Goal: Information Seeking & Learning: Learn about a topic

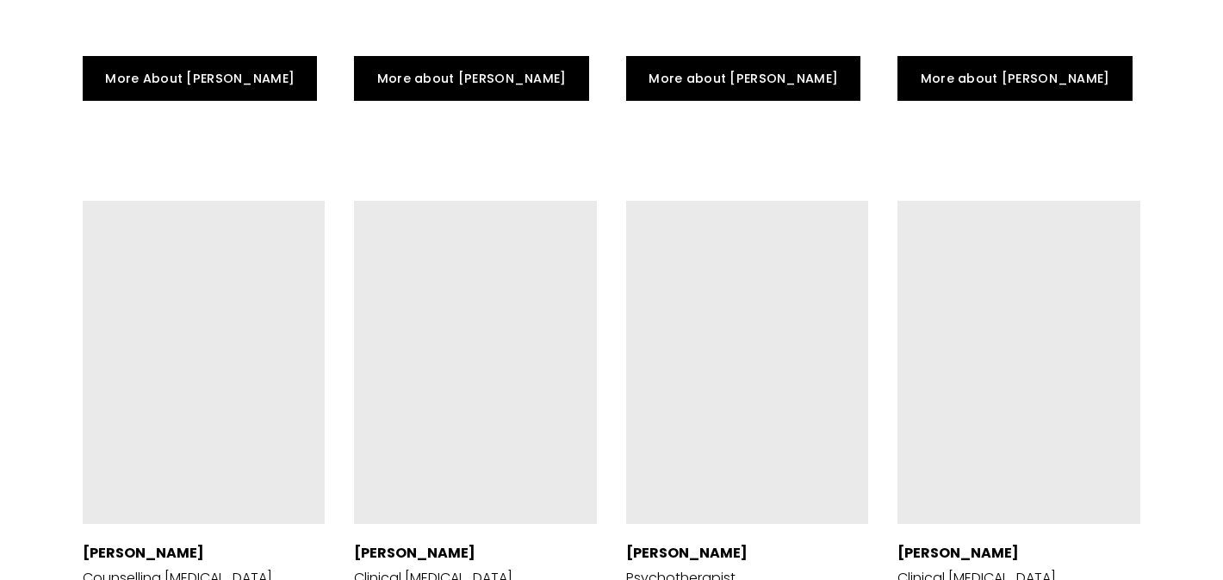
scroll to position [3789, 0]
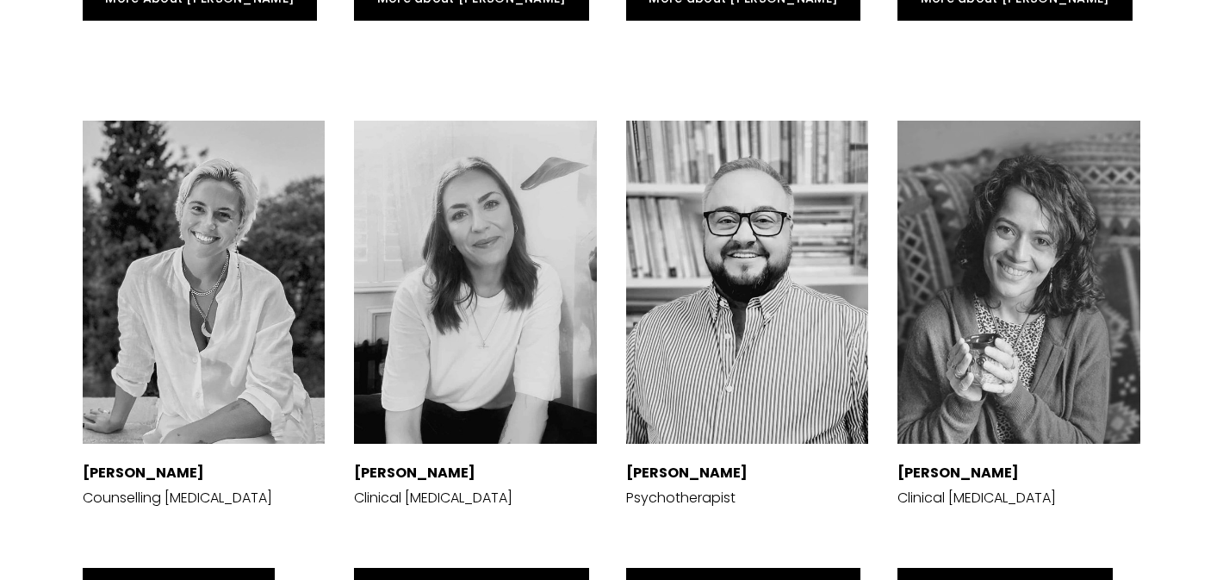
drag, startPoint x: 216, startPoint y: 486, endPoint x: 534, endPoint y: 2, distance: 579.2
click at [0, 0] on div "The Team at Harrison Psychology Group Dr Siri MacIntyre-Harrison Clinical Psych…" at bounding box center [611, 31] width 1223 height 2543
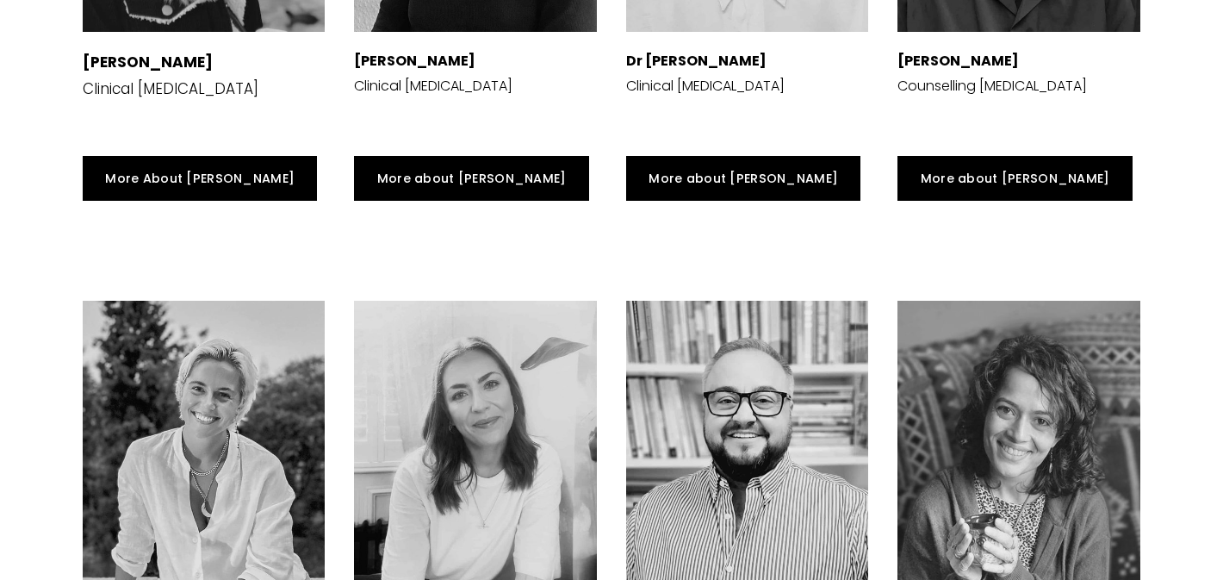
scroll to position [3579, 0]
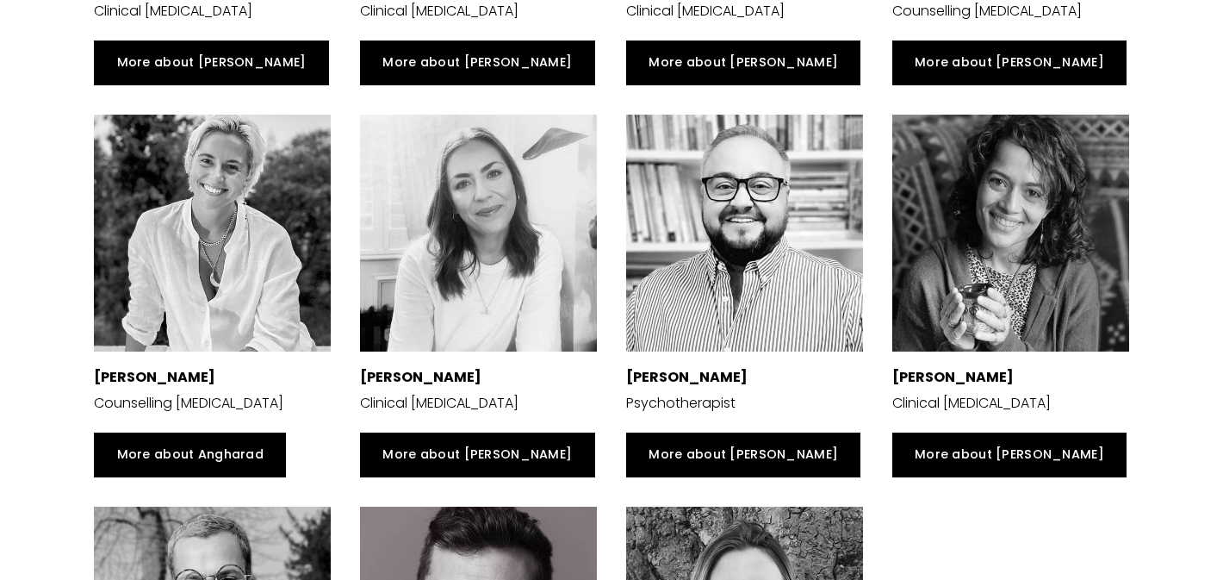
scroll to position [3390, 0]
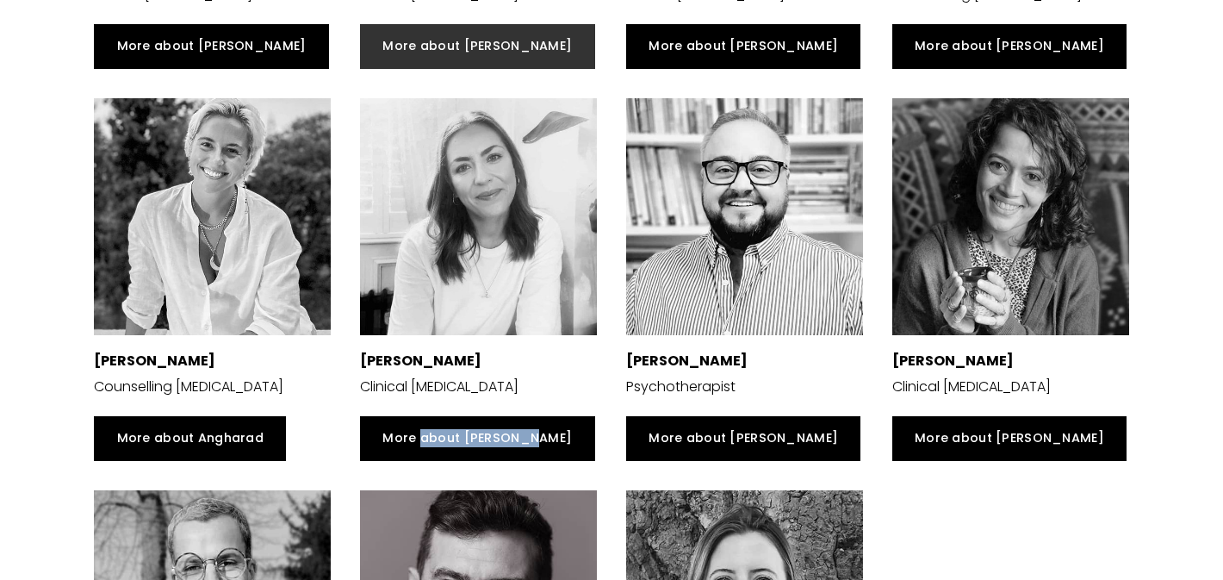
drag, startPoint x: 444, startPoint y: 441, endPoint x: 467, endPoint y: 36, distance: 405.6
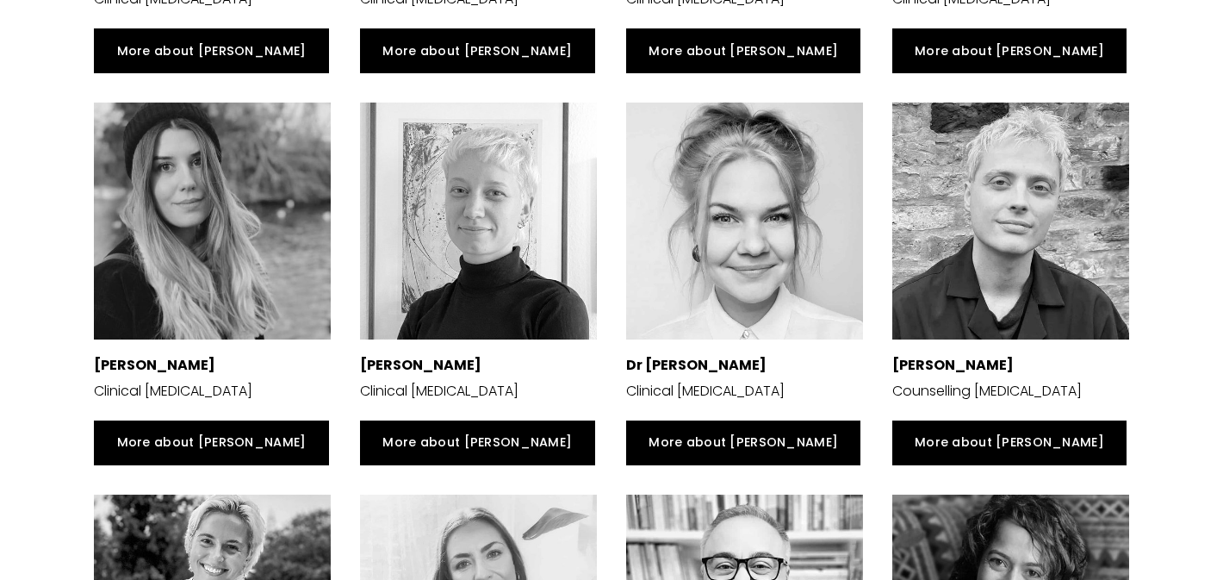
scroll to position [2991, 0]
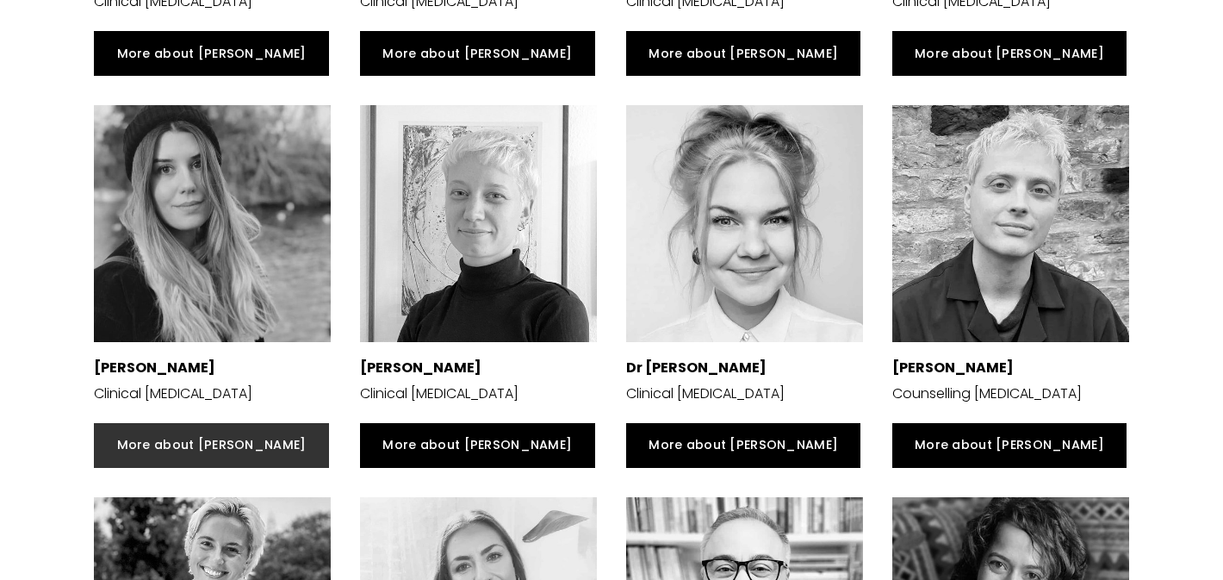
click at [171, 448] on link "More about [PERSON_NAME]" at bounding box center [211, 445] width 234 height 45
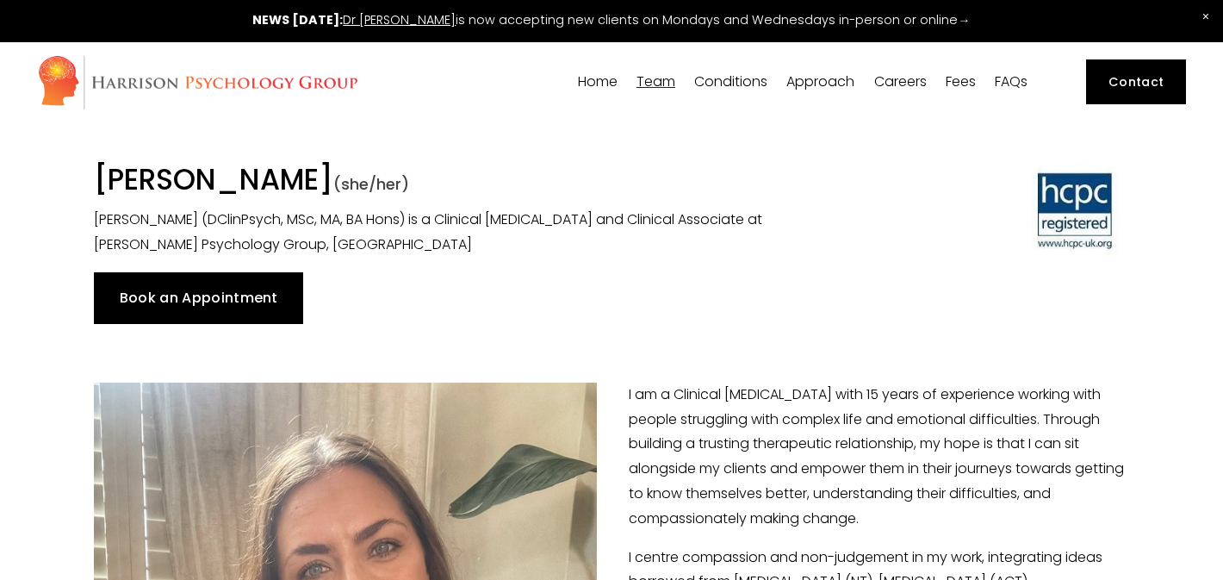
drag, startPoint x: 491, startPoint y: 174, endPoint x: 93, endPoint y: 172, distance: 398.0
click at [93, 172] on div "Dr Jess MacIntyre-Harrison (she/her) Dr Jess MacIntyre-Harrison (DClinPsych, MS…" at bounding box center [478, 210] width 798 height 95
copy h1 "[PERSON_NAME]"
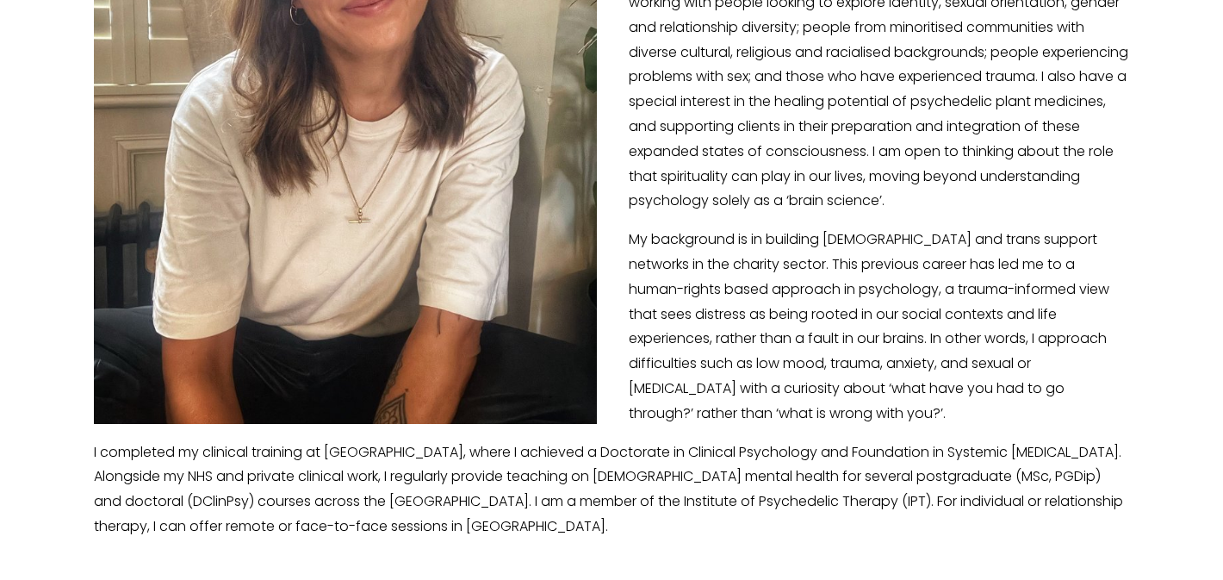
scroll to position [630, 0]
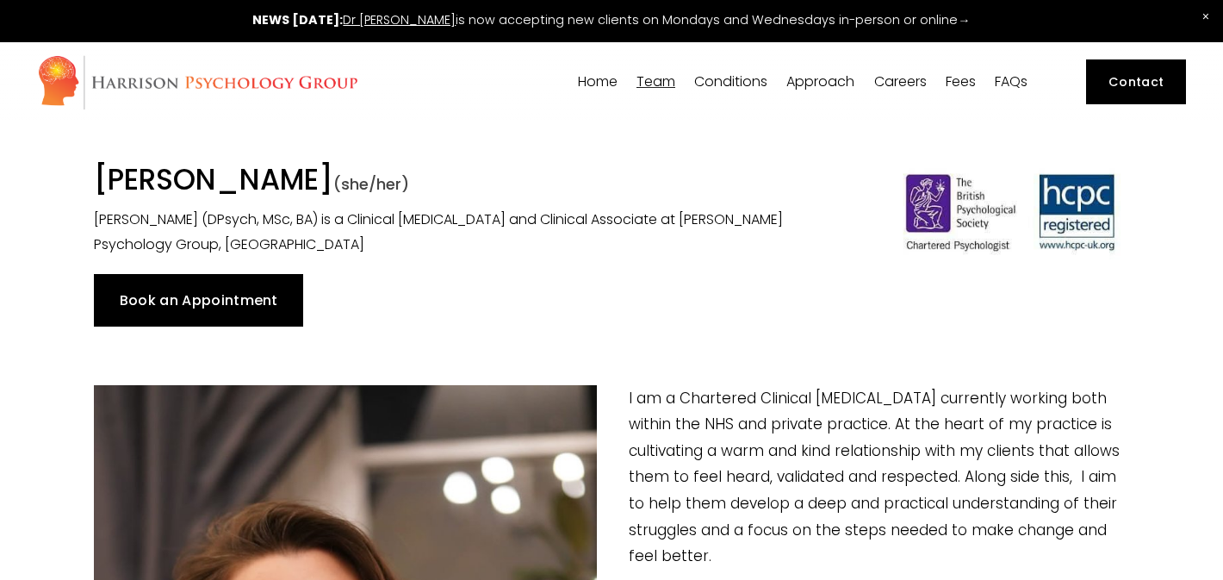
click at [171, 72] on img at bounding box center [197, 82] width 321 height 56
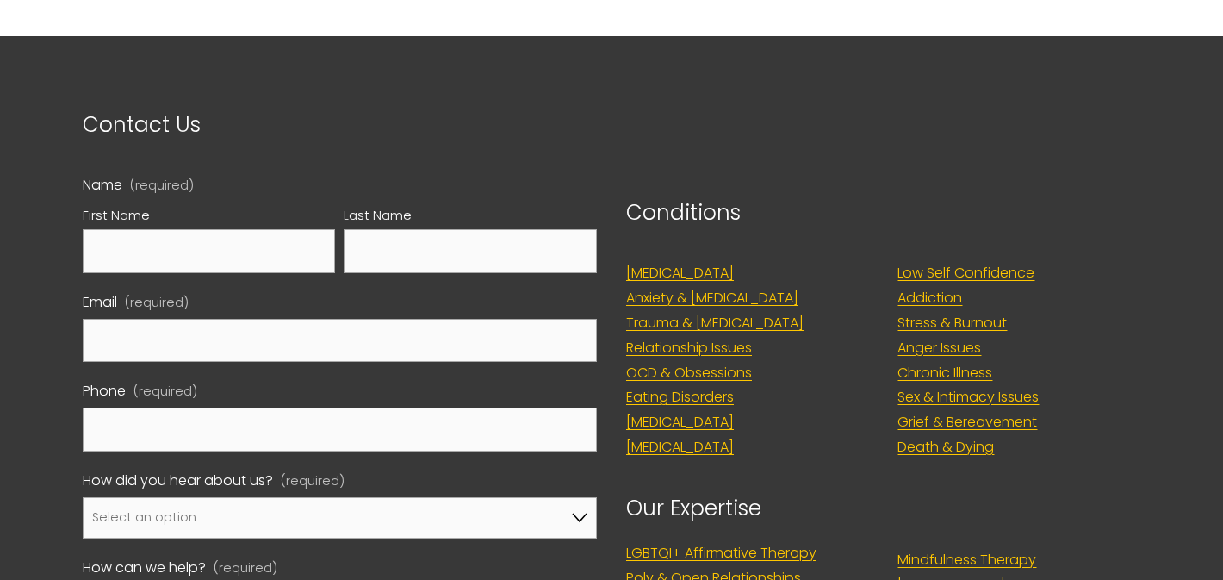
scroll to position [6742, 0]
